Goal: Answer question/provide support

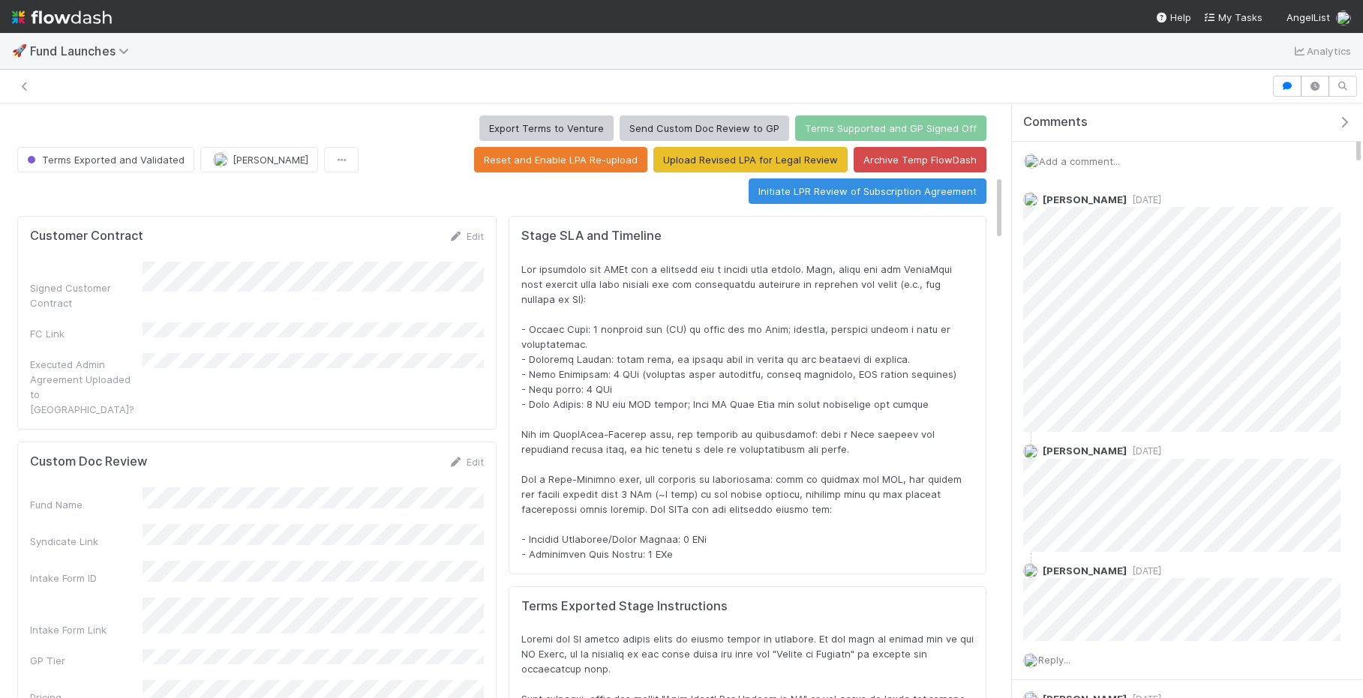
scroll to position [304, 943]
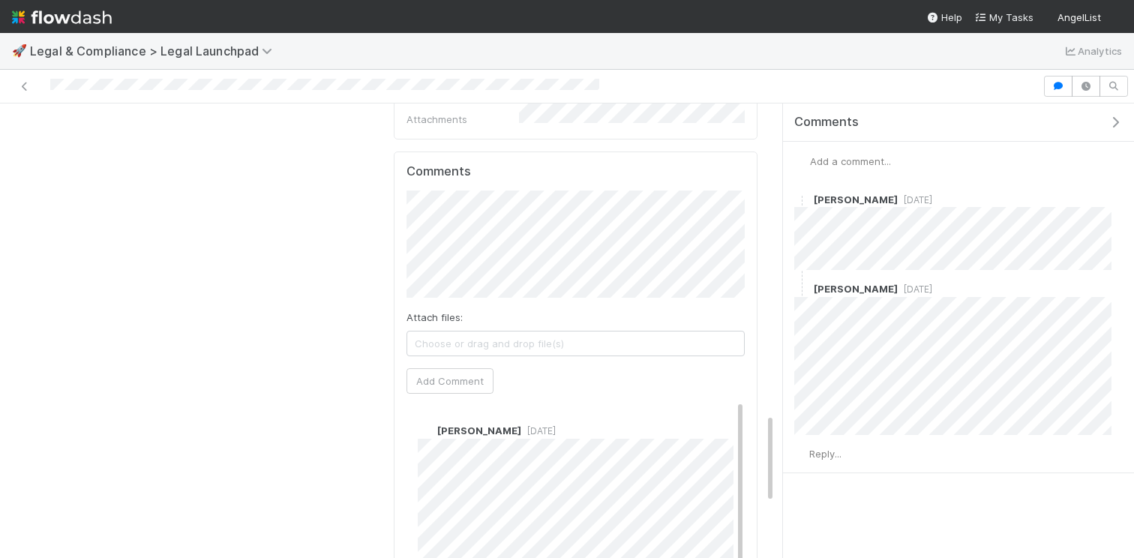
scroll to position [1570, 0]
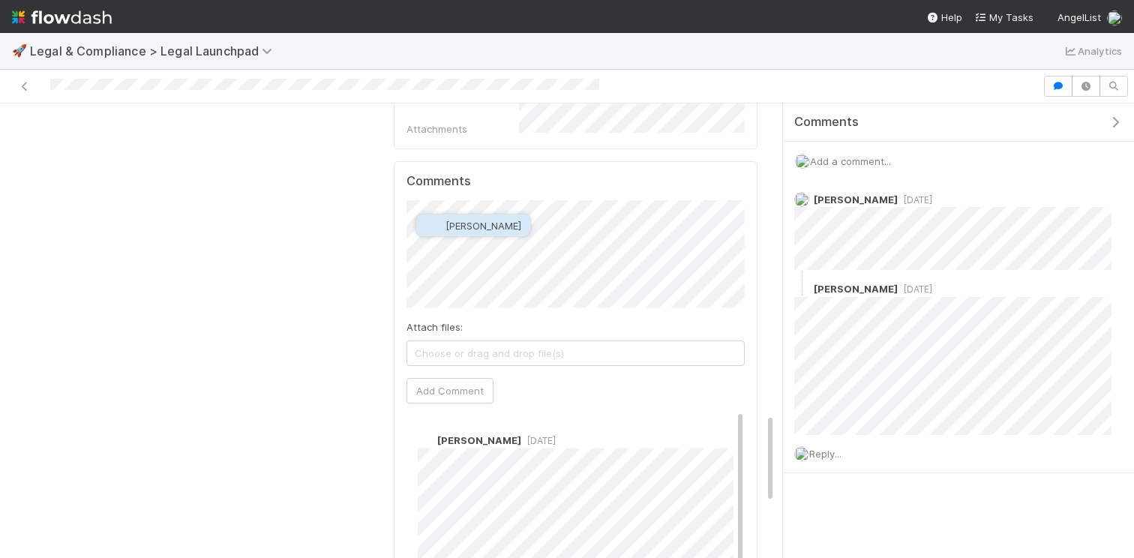
click at [512, 223] on button "[PERSON_NAME]" at bounding box center [473, 225] width 113 height 21
click at [475, 385] on button "Add Comment" at bounding box center [449, 397] width 87 height 25
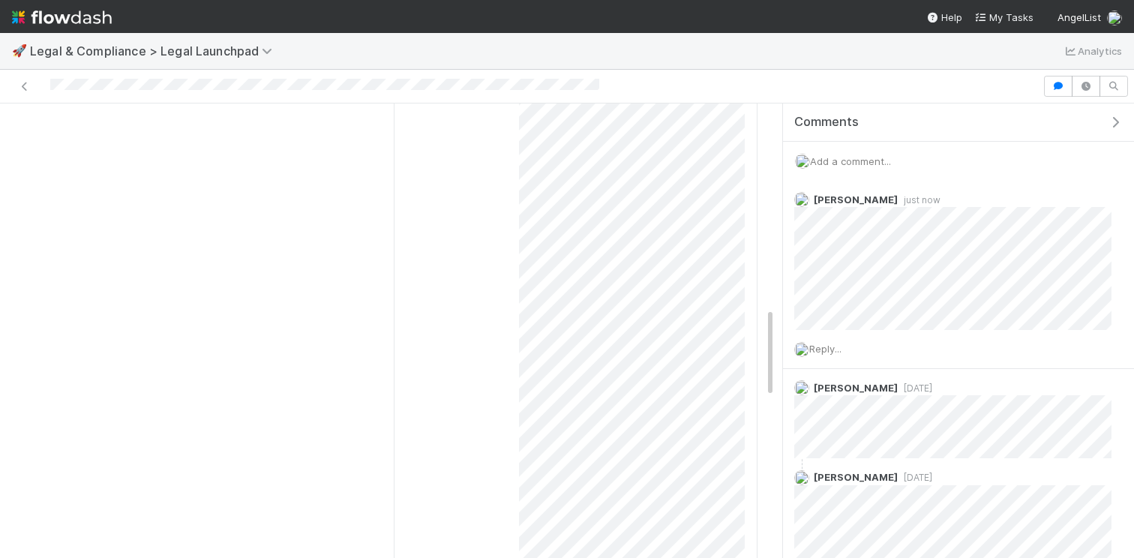
scroll to position [0, 0]
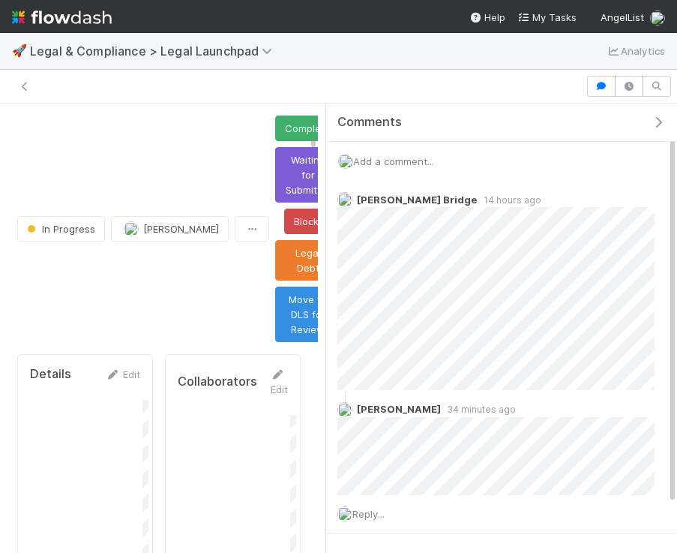
scroll to position [1186, 0]
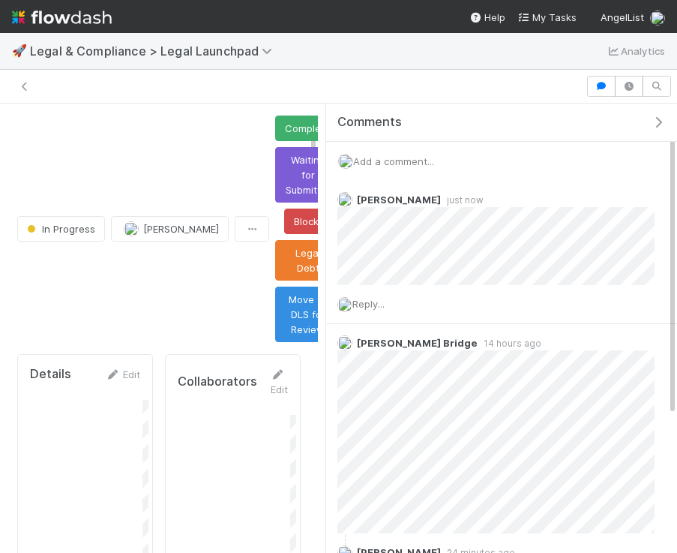
scroll to position [1357, 0]
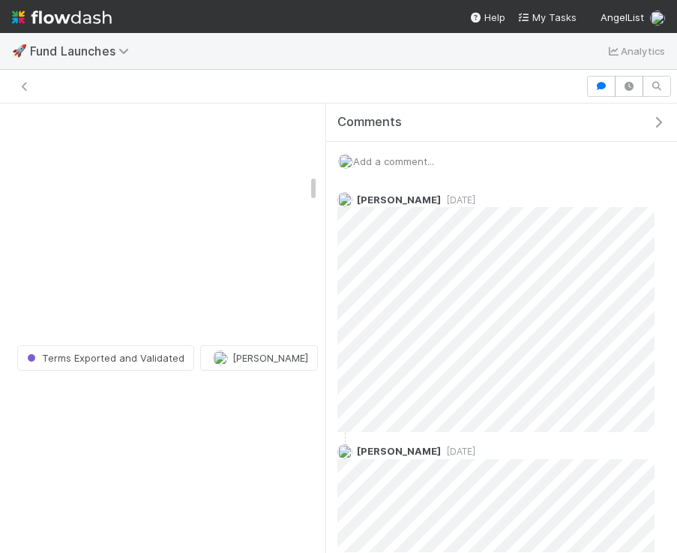
scroll to position [304, 258]
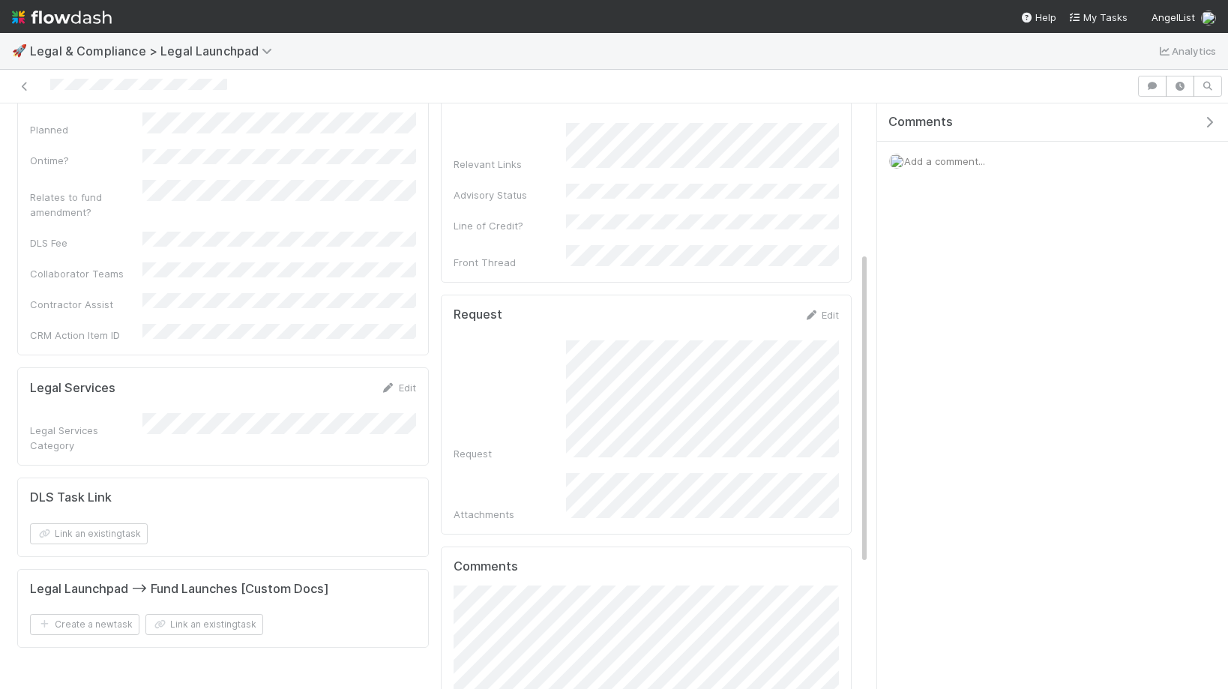
scroll to position [406, 0]
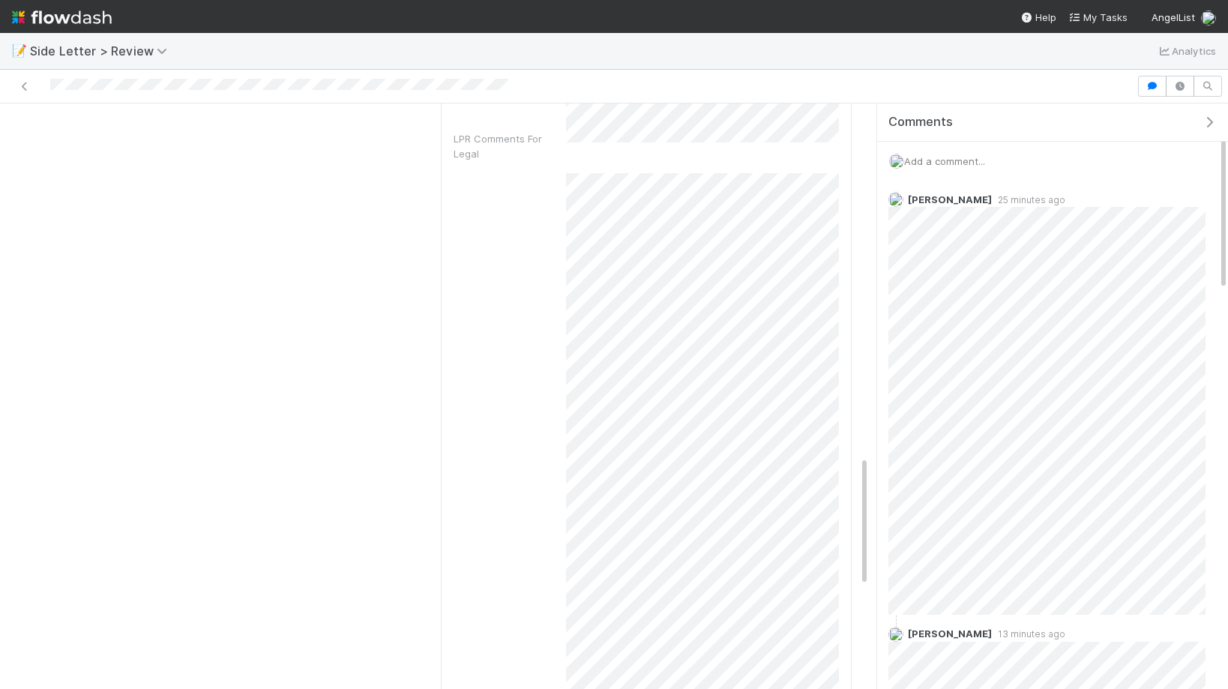
click at [976, 163] on span "Add a comment..." at bounding box center [944, 161] width 81 height 12
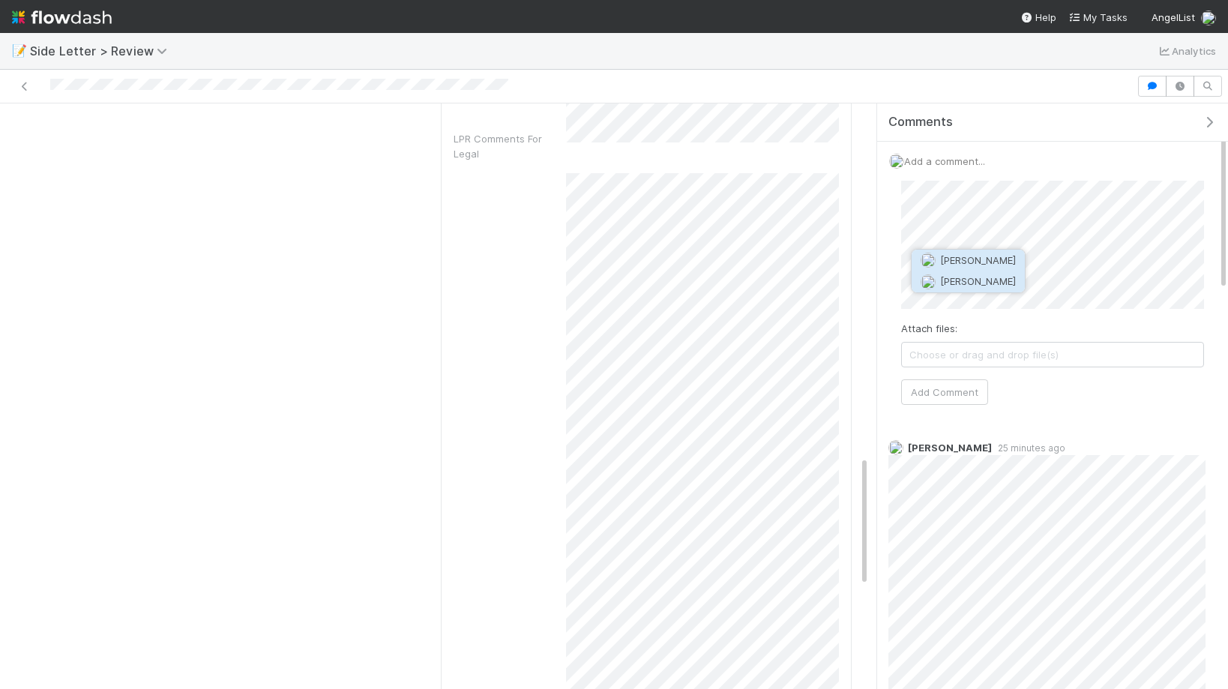
click at [973, 280] on span "Jack Plank" at bounding box center [978, 281] width 76 height 12
click at [1036, 265] on span "Maxim Kalinkin" at bounding box center [1046, 260] width 76 height 12
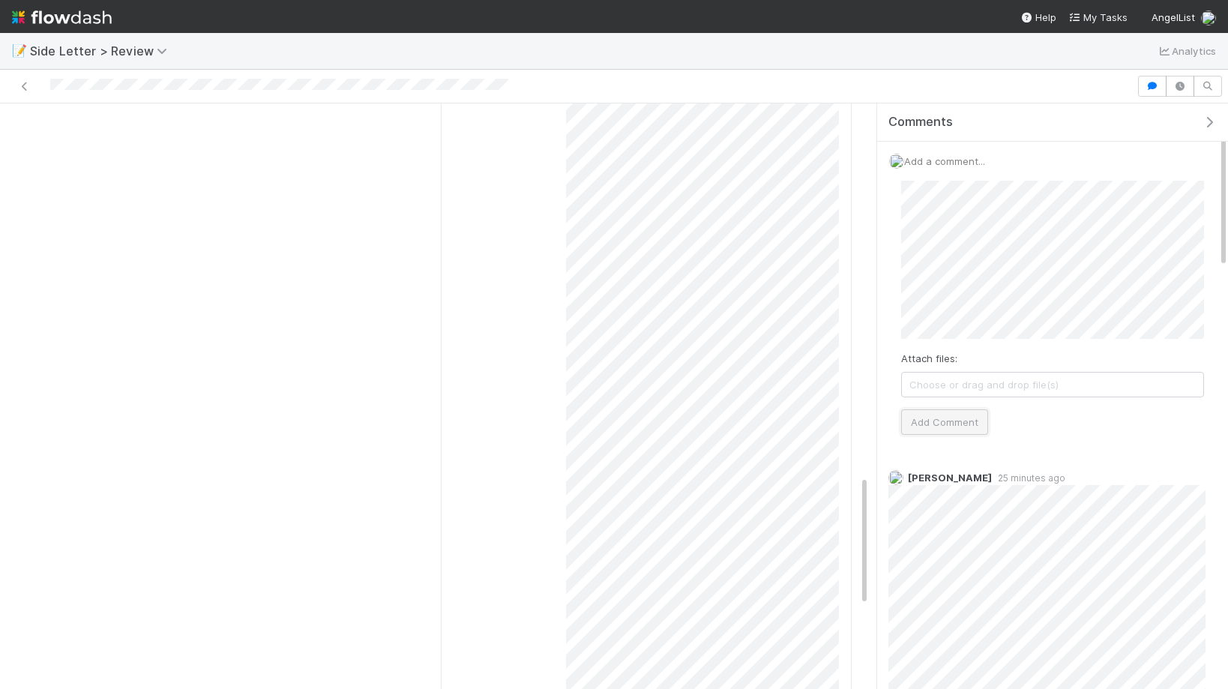
click at [965, 417] on button "Add Comment" at bounding box center [944, 421] width 87 height 25
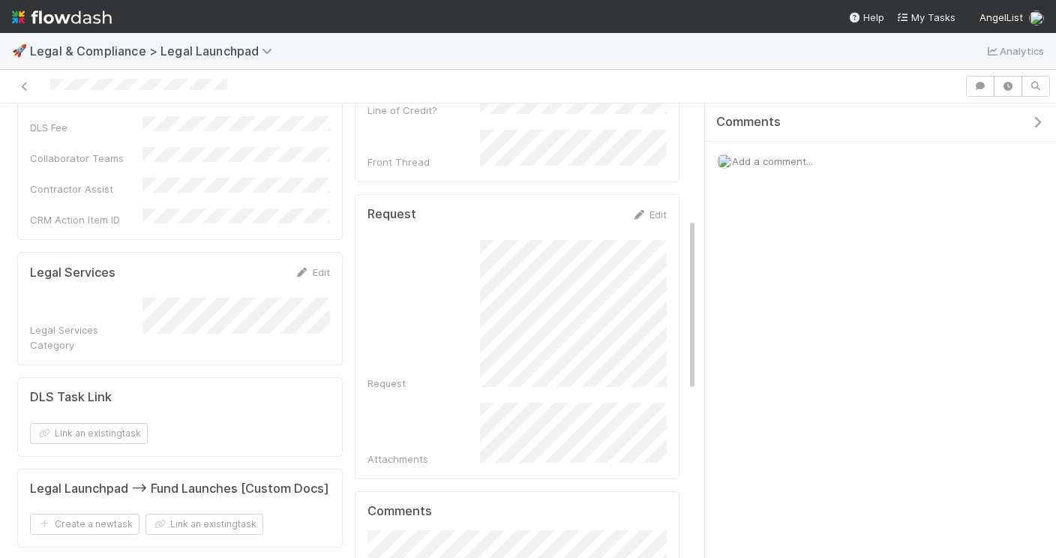
scroll to position [739, 0]
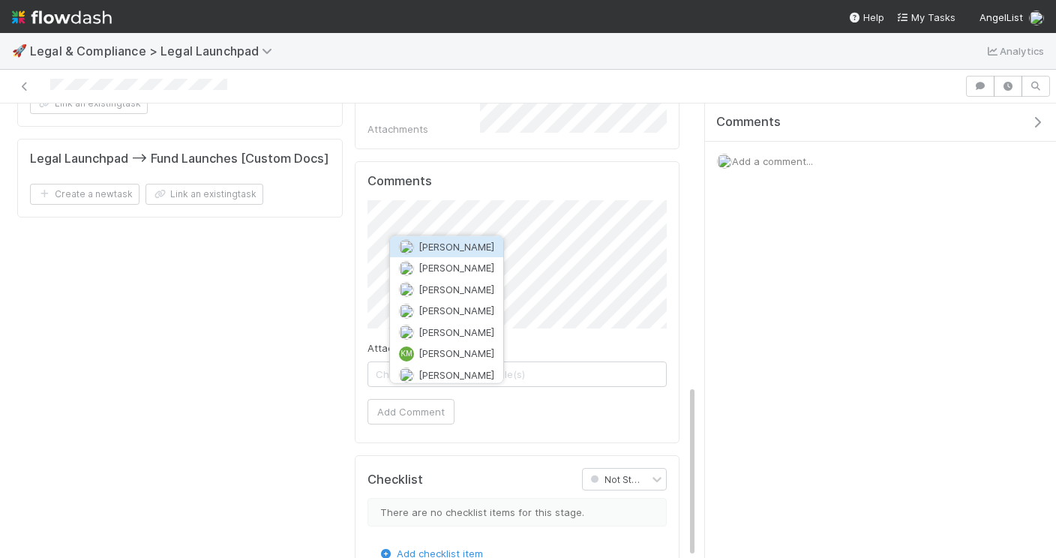
click at [475, 368] on span "Maranatha Kure" at bounding box center [456, 374] width 76 height 12
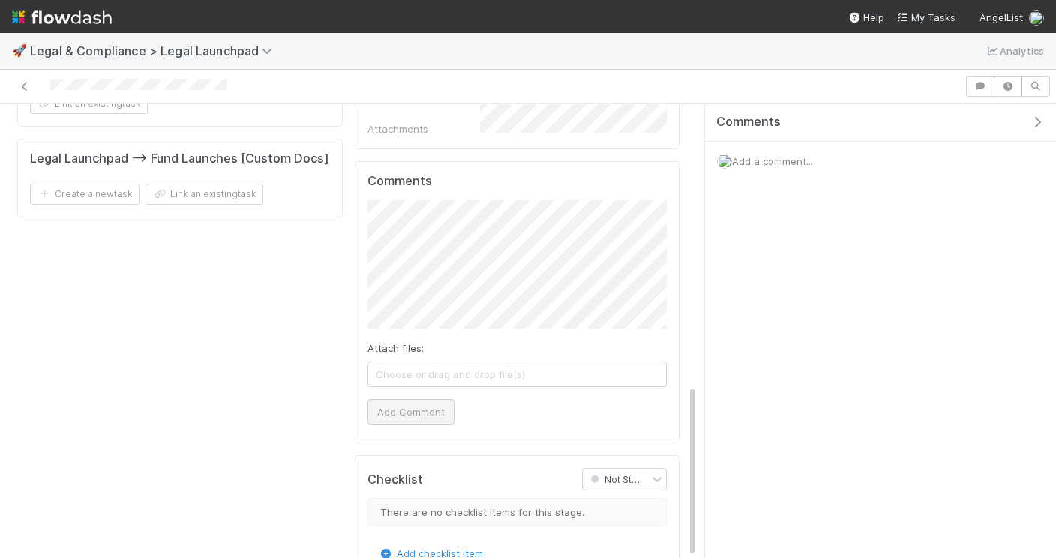
drag, startPoint x: 433, startPoint y: 359, endPoint x: 428, endPoint y: 366, distance: 8.6
click at [432, 361] on div "Attach files: Choose or drag and drop file(s) Add Comment" at bounding box center [517, 312] width 300 height 224
click at [423, 399] on button "Add Comment" at bounding box center [410, 411] width 87 height 25
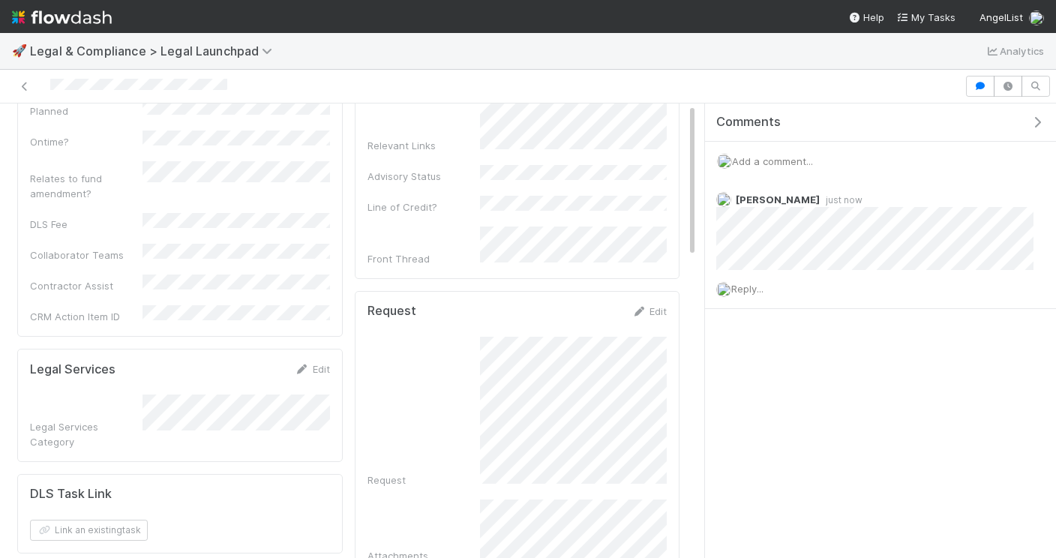
scroll to position [0, 0]
